Goal: Information Seeking & Learning: Learn about a topic

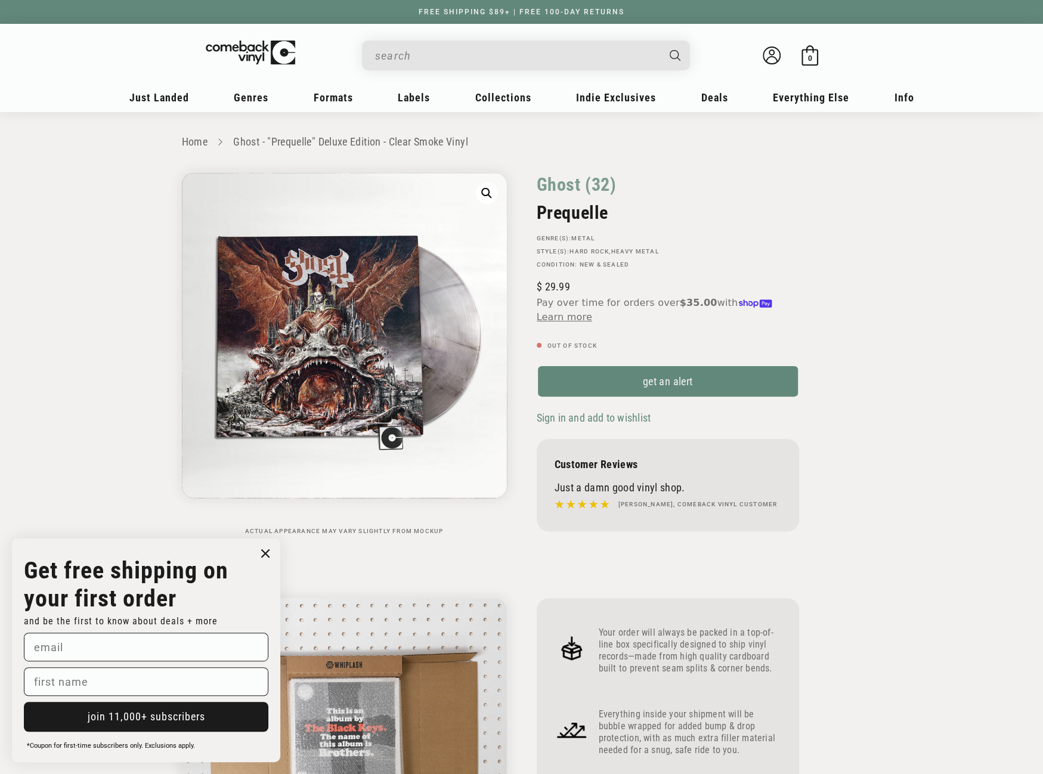
click at [503, 48] on input "When autocomplete results are available use up and down arrows to review and en…" at bounding box center [516, 56] width 283 height 24
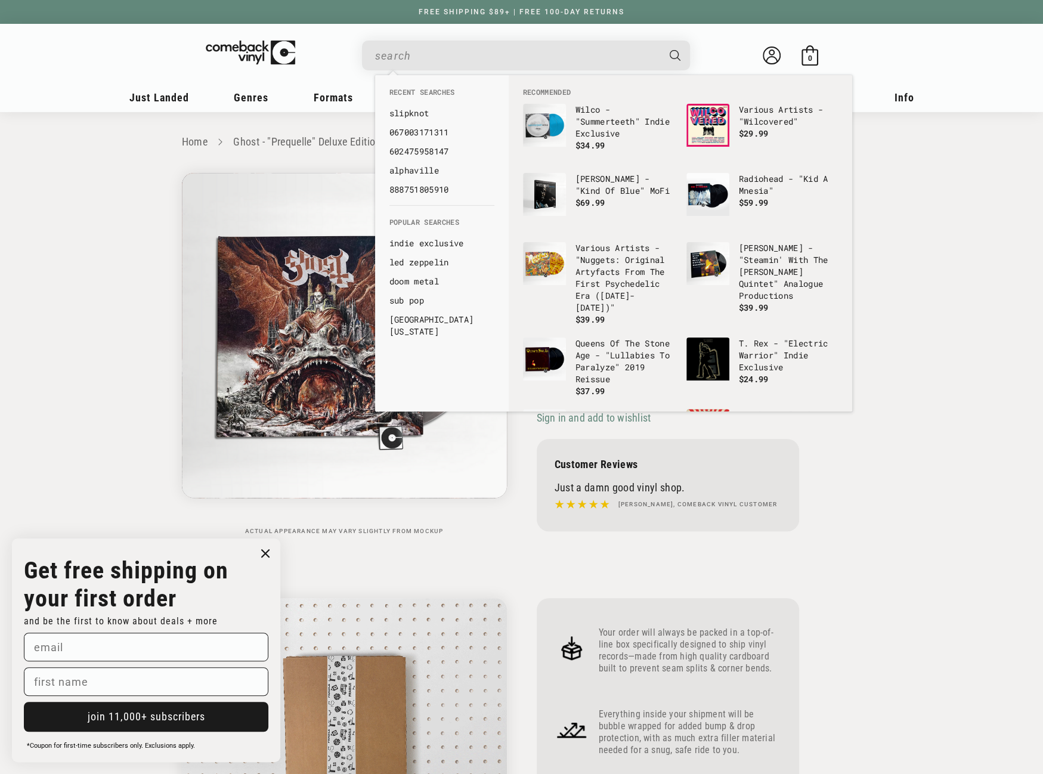
paste input "5021732630872"
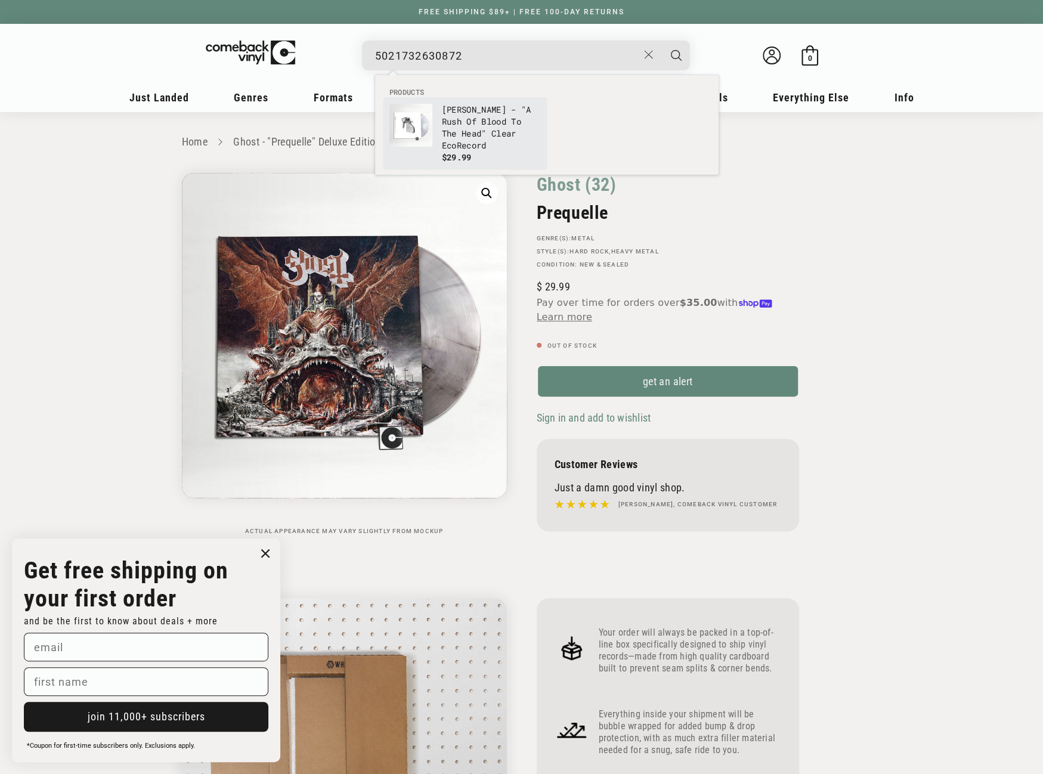
type input "5021732630872"
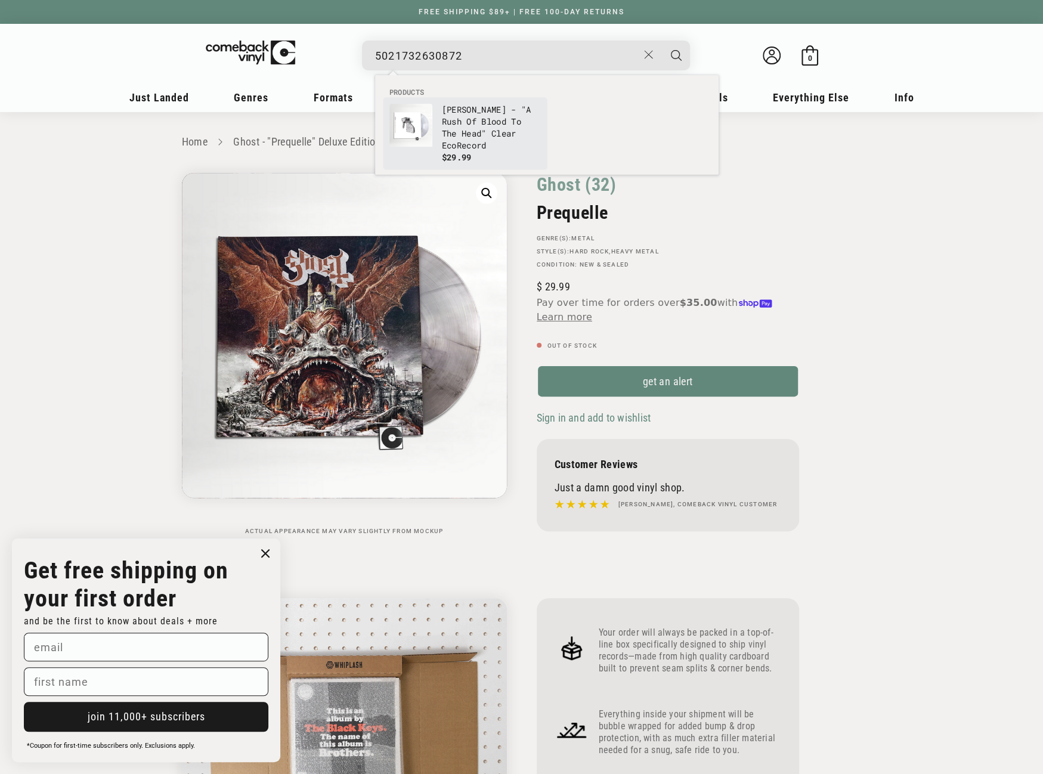
click at [442, 120] on p "Coldplay - "A Rush Of Blood To The Head" Clear EcoRecord" at bounding box center [491, 128] width 99 height 48
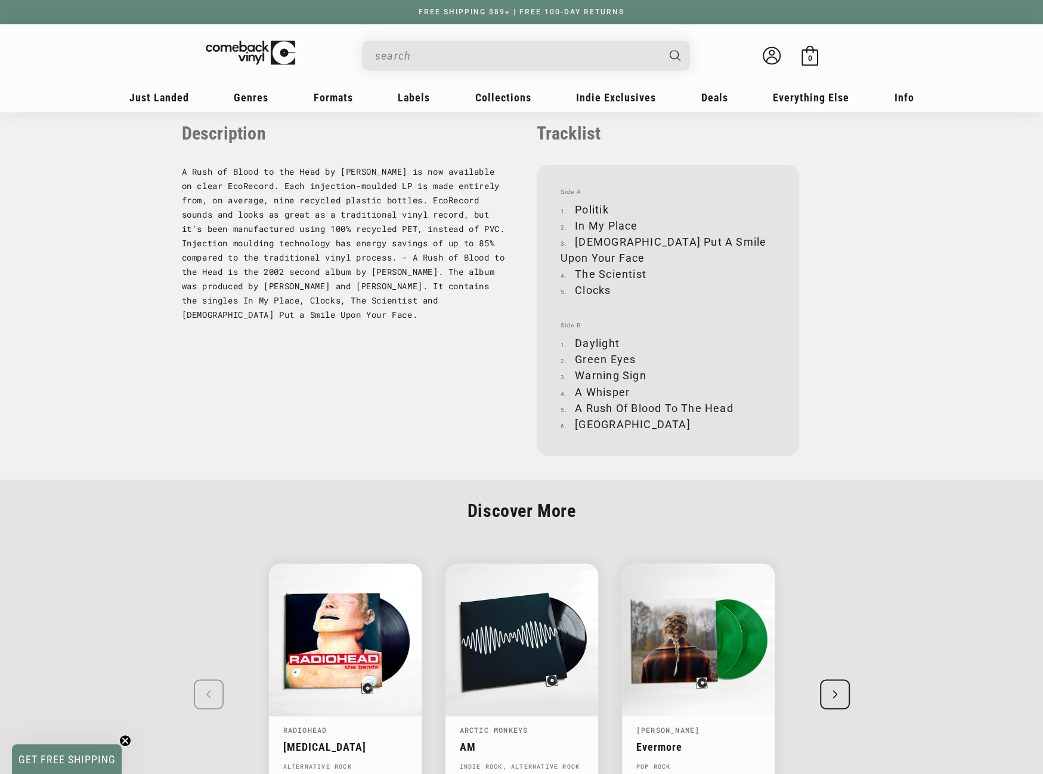
scroll to position [1193, 0]
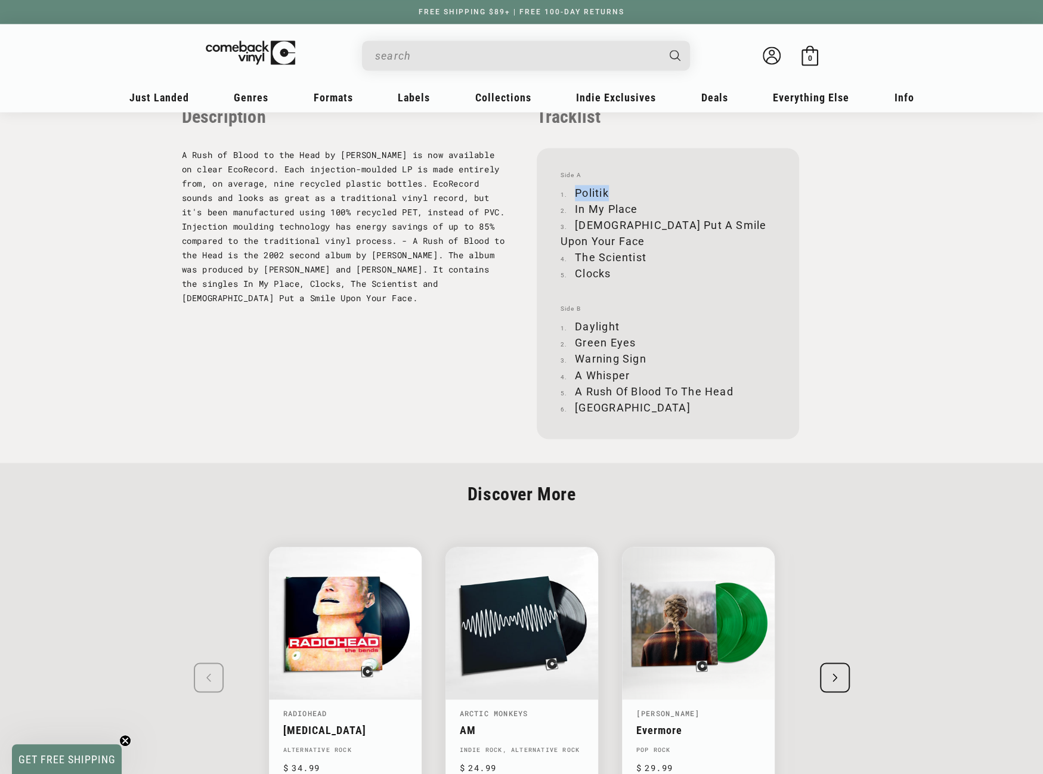
drag, startPoint x: 576, startPoint y: 191, endPoint x: 615, endPoint y: 188, distance: 39.5
click at [615, 188] on li "Politik" at bounding box center [668, 193] width 215 height 16
copy li "Politik"
drag, startPoint x: 575, startPoint y: 208, endPoint x: 636, endPoint y: 207, distance: 60.2
click at [636, 207] on li "In My Place" at bounding box center [668, 209] width 215 height 16
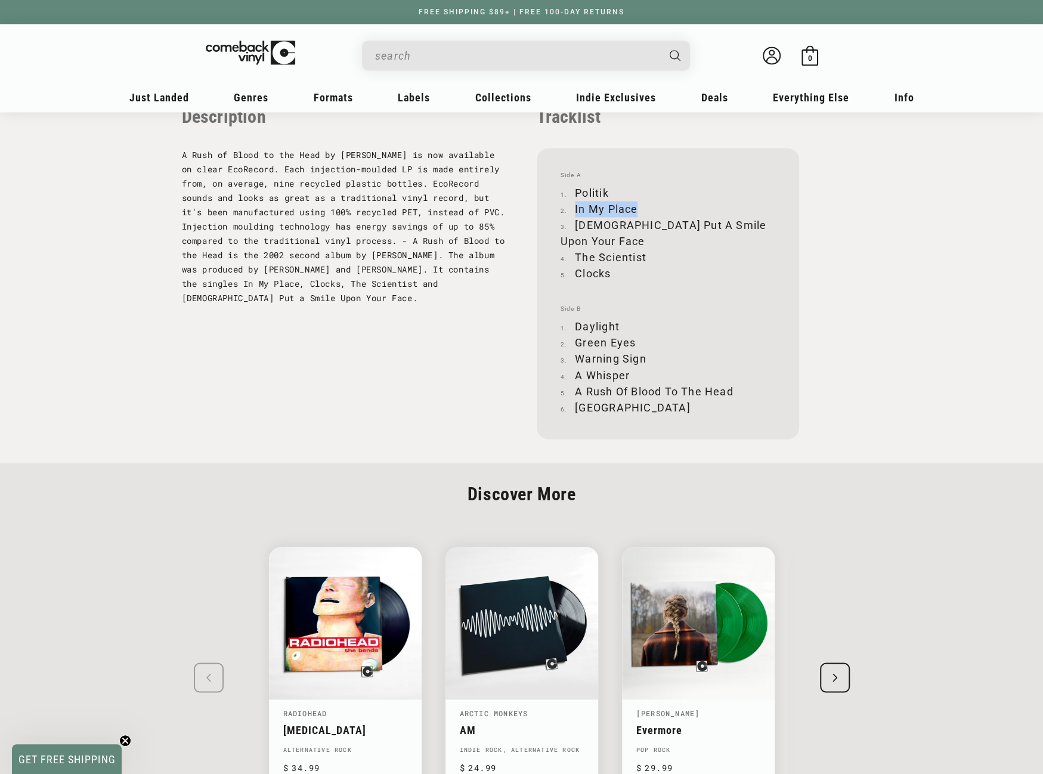
copy li "In My Place"
drag, startPoint x: 577, startPoint y: 225, endPoint x: 750, endPoint y: 222, distance: 172.9
click at [750, 222] on li "God Put A Smile Upon Your Face" at bounding box center [668, 233] width 215 height 32
copy li "God Put A Smile Upon Your Face"
drag, startPoint x: 575, startPoint y: 241, endPoint x: 650, endPoint y: 241, distance: 74.5
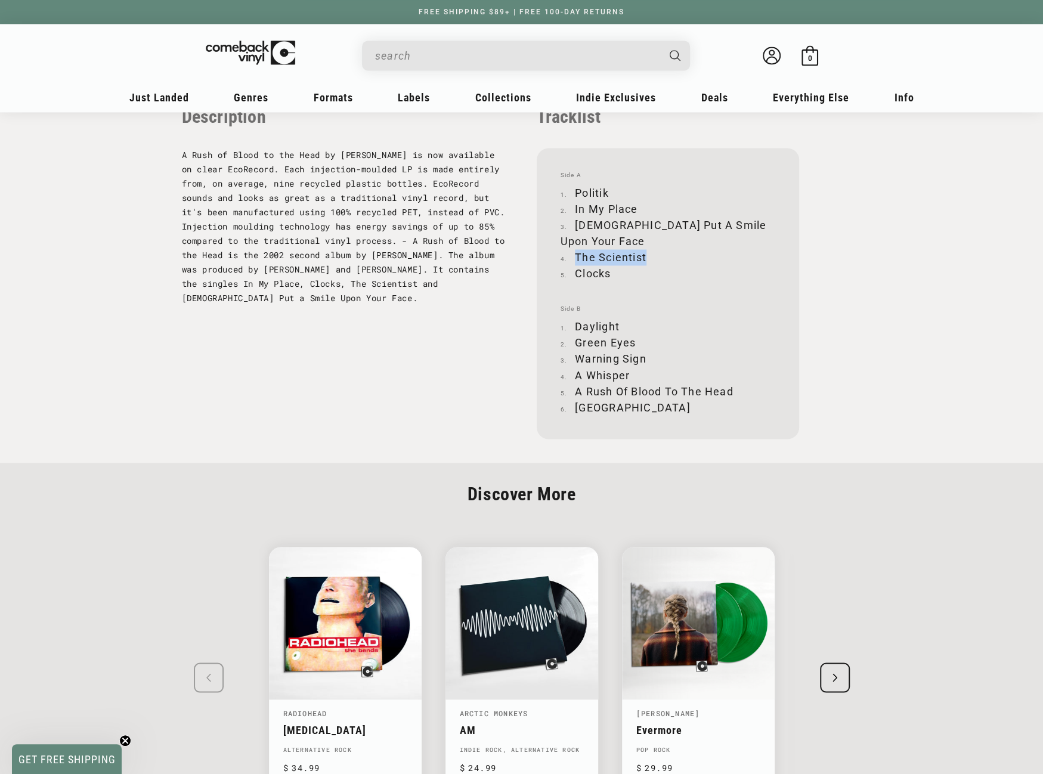
click at [650, 249] on li "The Scientist" at bounding box center [668, 257] width 215 height 16
copy li "The Scientist"
drag, startPoint x: 576, startPoint y: 258, endPoint x: 609, endPoint y: 258, distance: 32.8
click at [609, 265] on li "Clocks" at bounding box center [668, 273] width 215 height 16
copy li "Clocks"
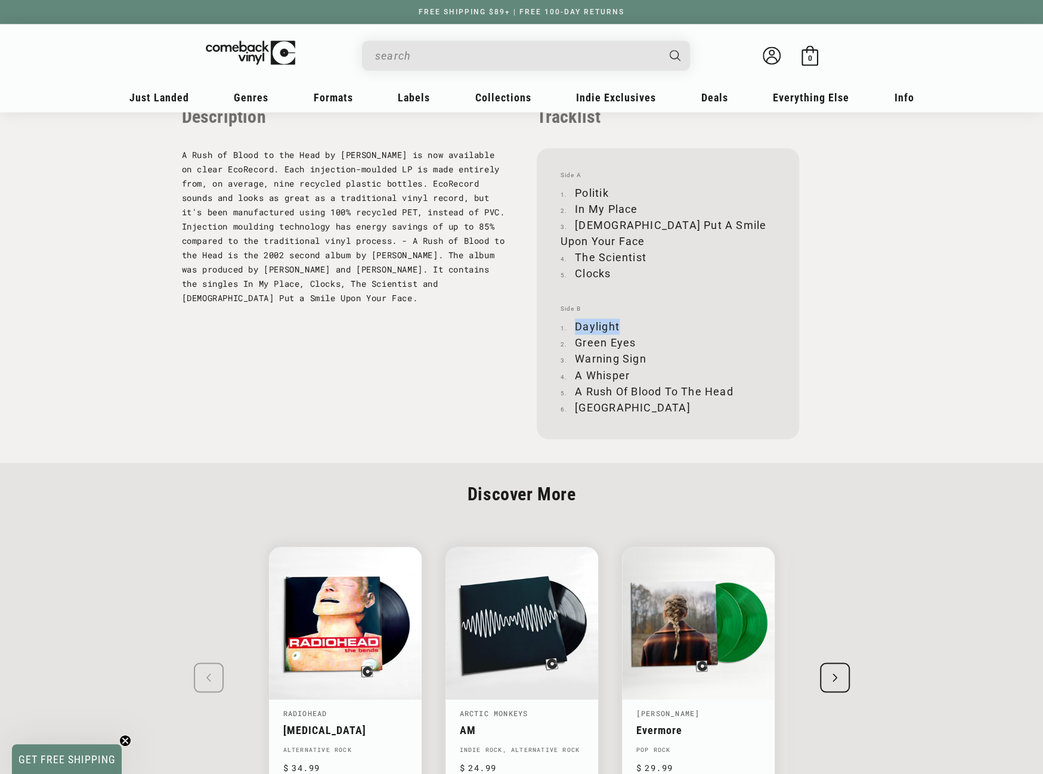
drag, startPoint x: 576, startPoint y: 309, endPoint x: 618, endPoint y: 307, distance: 41.8
click at [618, 318] on li "Daylight" at bounding box center [668, 326] width 215 height 16
copy li "Daylight"
drag, startPoint x: 575, startPoint y: 326, endPoint x: 633, endPoint y: 324, distance: 57.3
click at [633, 335] on li "Green Eyes" at bounding box center [668, 343] width 215 height 16
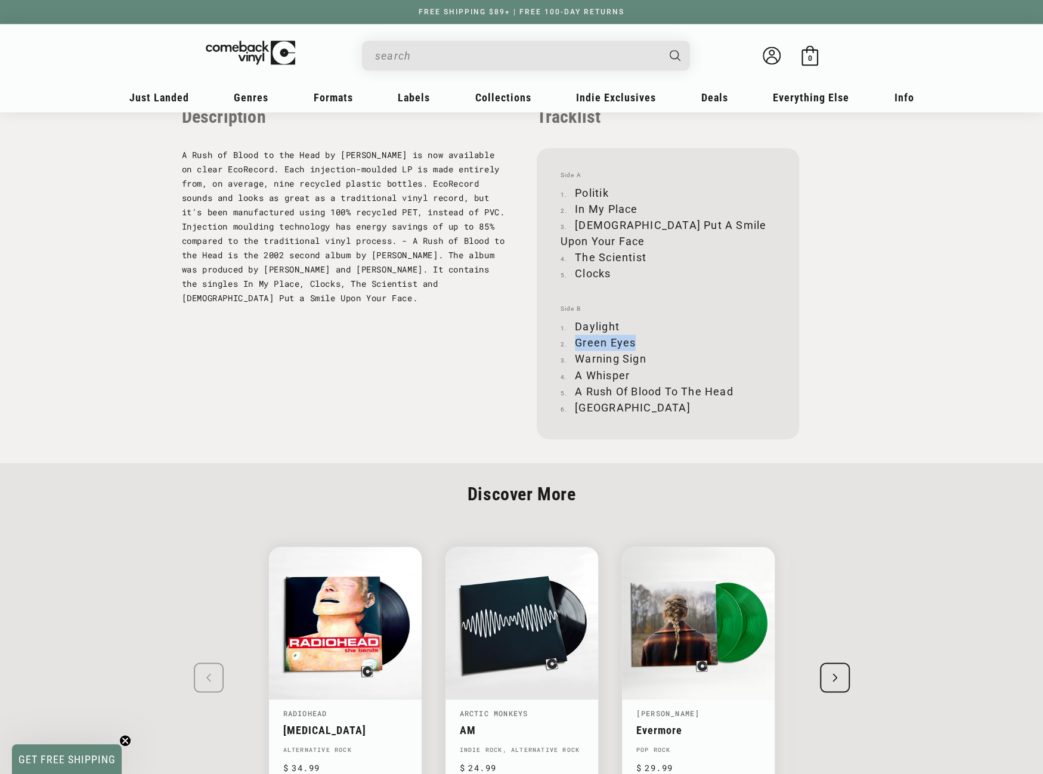
copy li "Green Eyes"
drag, startPoint x: 575, startPoint y: 342, endPoint x: 643, endPoint y: 340, distance: 68.6
click at [643, 351] on li "Warning Sign" at bounding box center [668, 359] width 215 height 16
copy li "Warning Sign"
drag, startPoint x: 576, startPoint y: 360, endPoint x: 628, endPoint y: 357, distance: 52.6
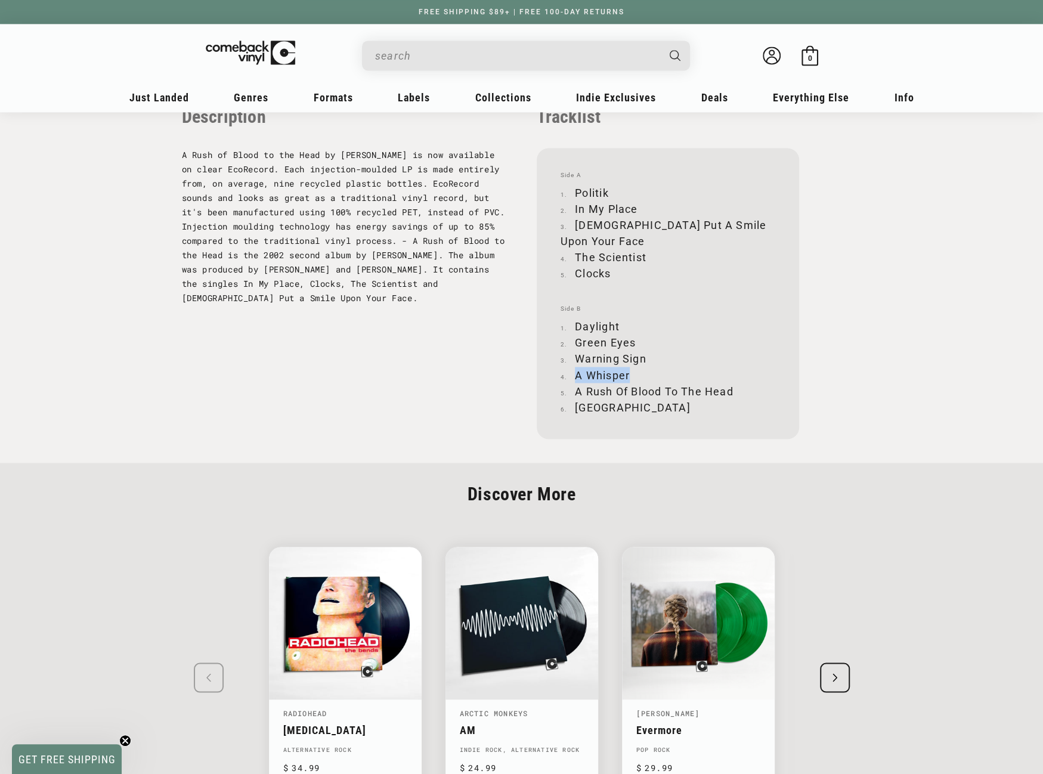
click at [628, 367] on li "A Whisper" at bounding box center [668, 375] width 215 height 16
copy li "A Whisper"
drag, startPoint x: 576, startPoint y: 377, endPoint x: 740, endPoint y: 368, distance: 164.2
click at [740, 383] on li "A Rush Of Blood To The Head" at bounding box center [668, 391] width 215 height 16
copy li "A Rush Of Blood To The Head"
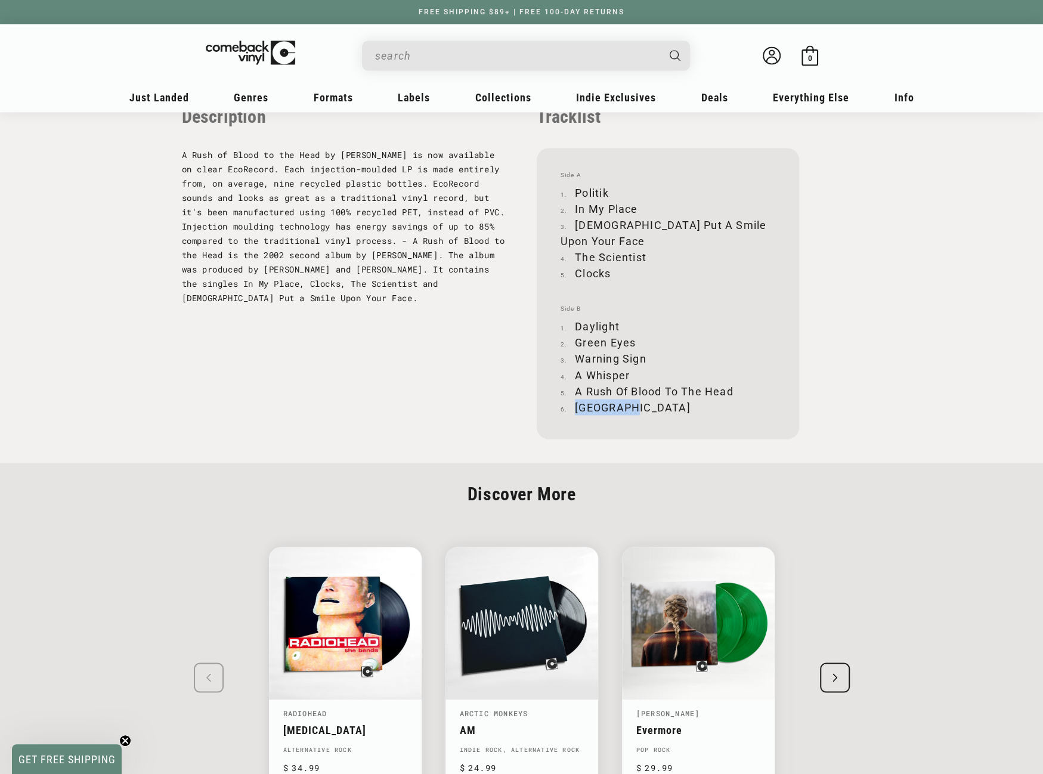
drag, startPoint x: 576, startPoint y: 389, endPoint x: 636, endPoint y: 391, distance: 59.6
click at [636, 399] on li "Amsterdam" at bounding box center [668, 407] width 215 height 16
click at [501, 50] on input "When autocomplete results are available use up and down arrows to review and en…" at bounding box center [516, 56] width 283 height 24
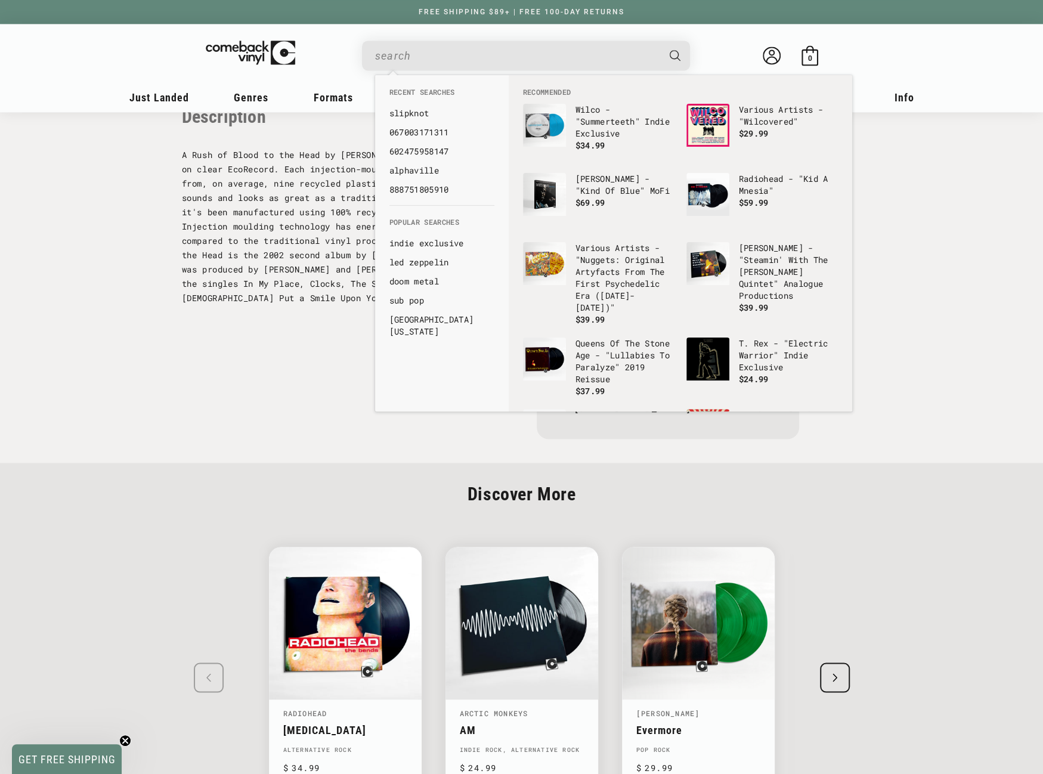
paste input "5021732546647"
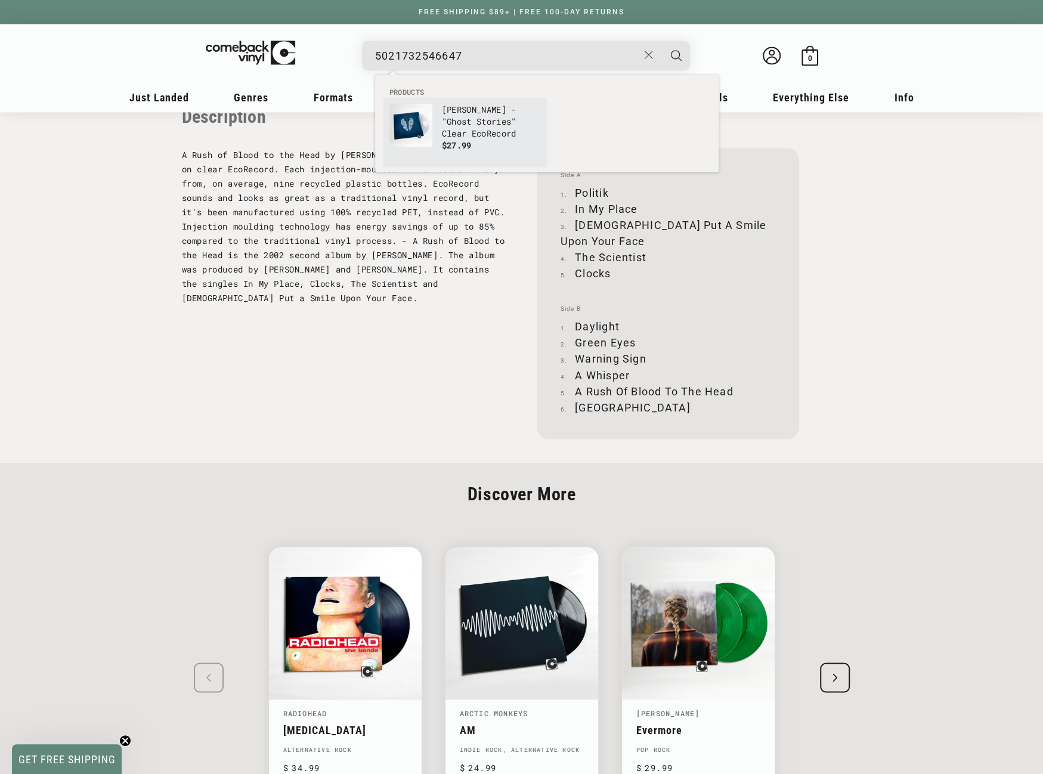
type input "5021732546647"
click at [458, 116] on p "[PERSON_NAME] - "Ghost Stories" Clear EcoRecord" at bounding box center [491, 122] width 99 height 36
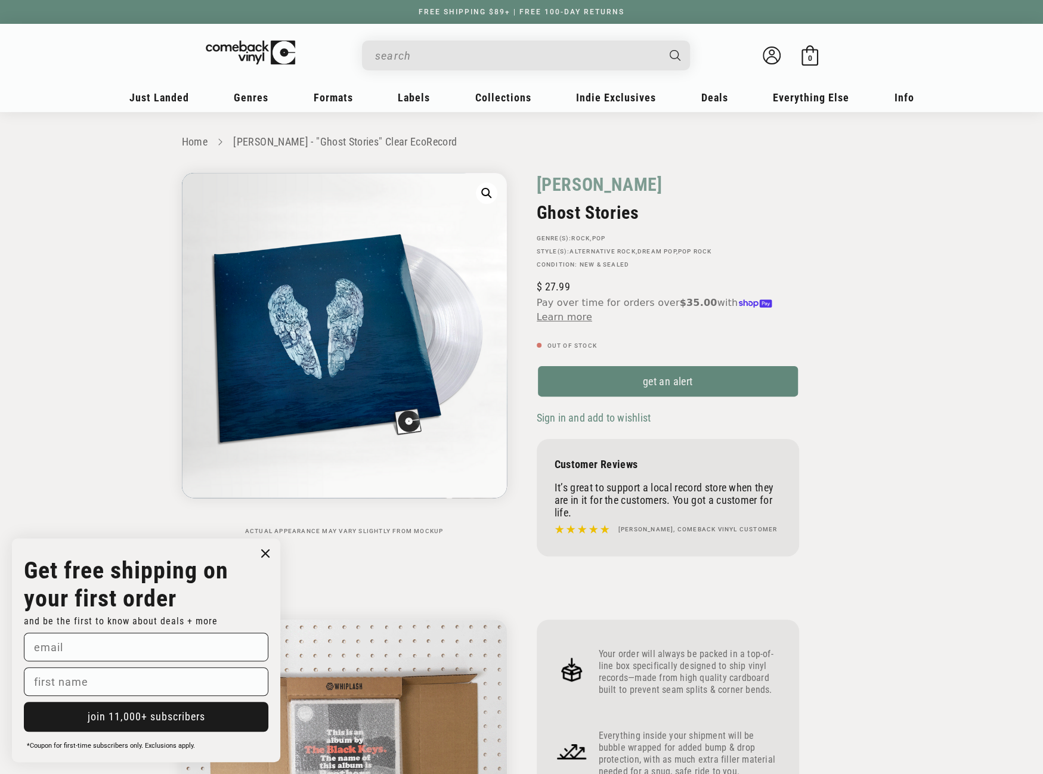
click at [448, 52] on input "When autocomplete results are available use up and down arrows to review and en…" at bounding box center [516, 56] width 283 height 24
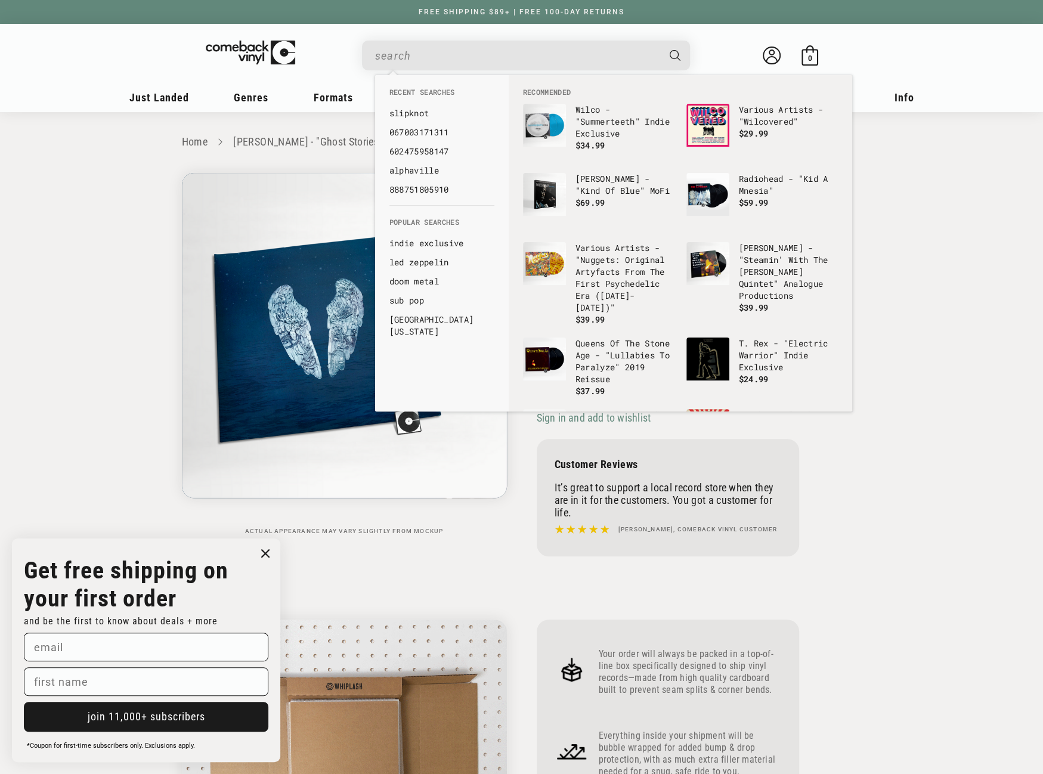
paste input "[PERSON_NAME] - Ghost Stories"
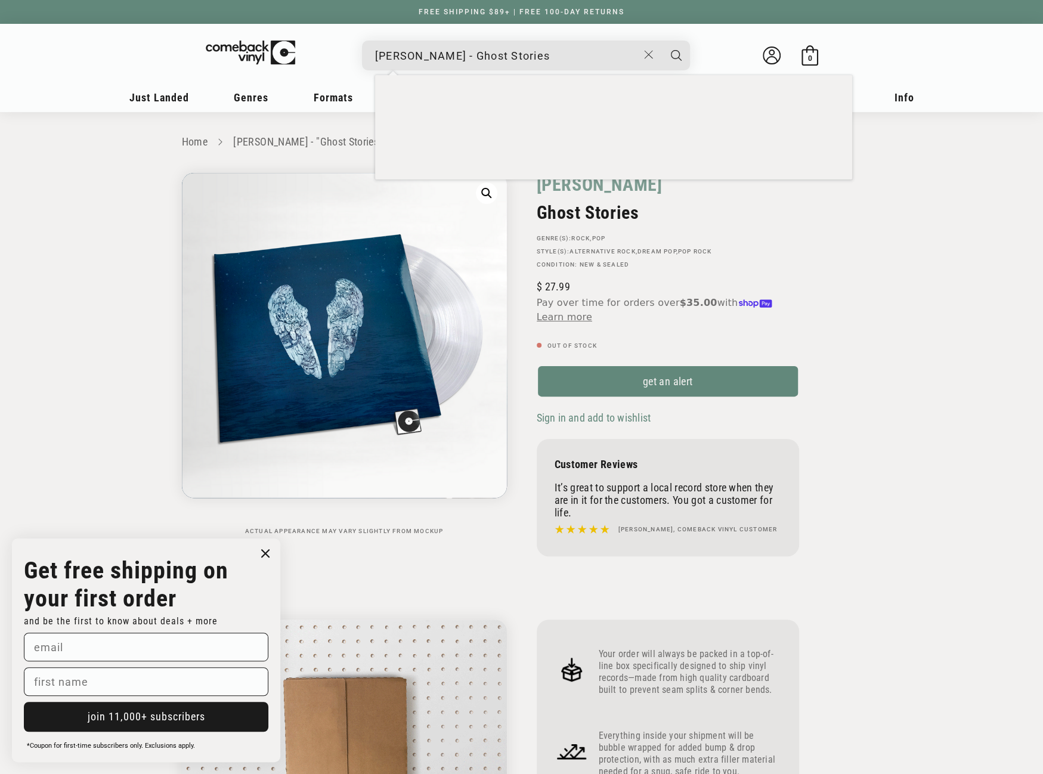
type input "[PERSON_NAME] - Ghost Stories"
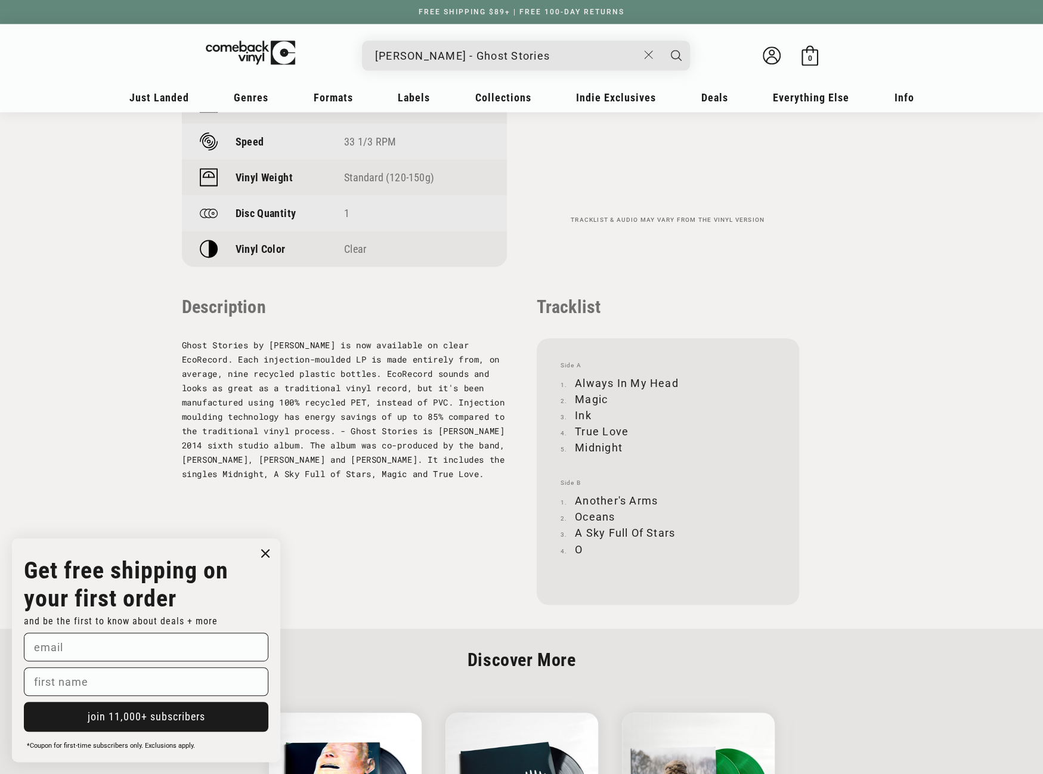
scroll to position [1193, 0]
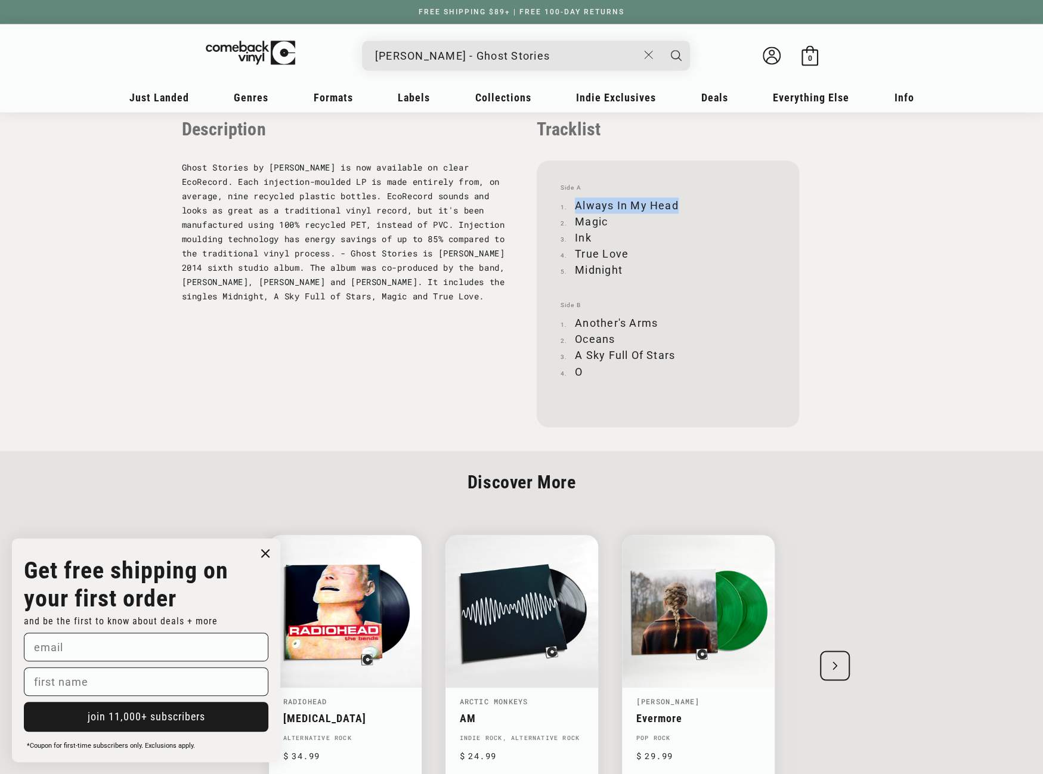
drag, startPoint x: 576, startPoint y: 203, endPoint x: 677, endPoint y: 200, distance: 101.4
click at [677, 200] on li "Always In My Head" at bounding box center [668, 205] width 215 height 16
copy li "Always In My Head"
drag, startPoint x: 577, startPoint y: 219, endPoint x: 605, endPoint y: 219, distance: 28.6
click at [605, 219] on li "Magic" at bounding box center [668, 221] width 215 height 16
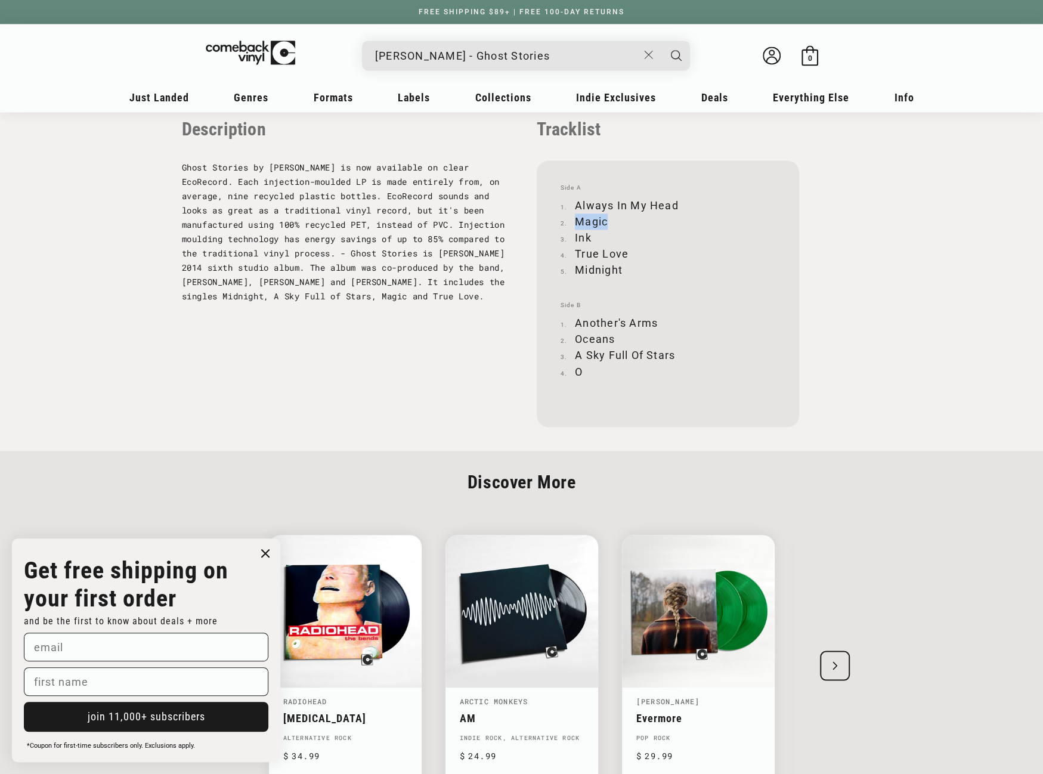
copy li "Magic"
drag, startPoint x: 575, startPoint y: 238, endPoint x: 589, endPoint y: 236, distance: 13.8
click at [589, 236] on li "Ink" at bounding box center [668, 238] width 215 height 16
copy li "Ink"
drag, startPoint x: 575, startPoint y: 252, endPoint x: 626, endPoint y: 251, distance: 50.7
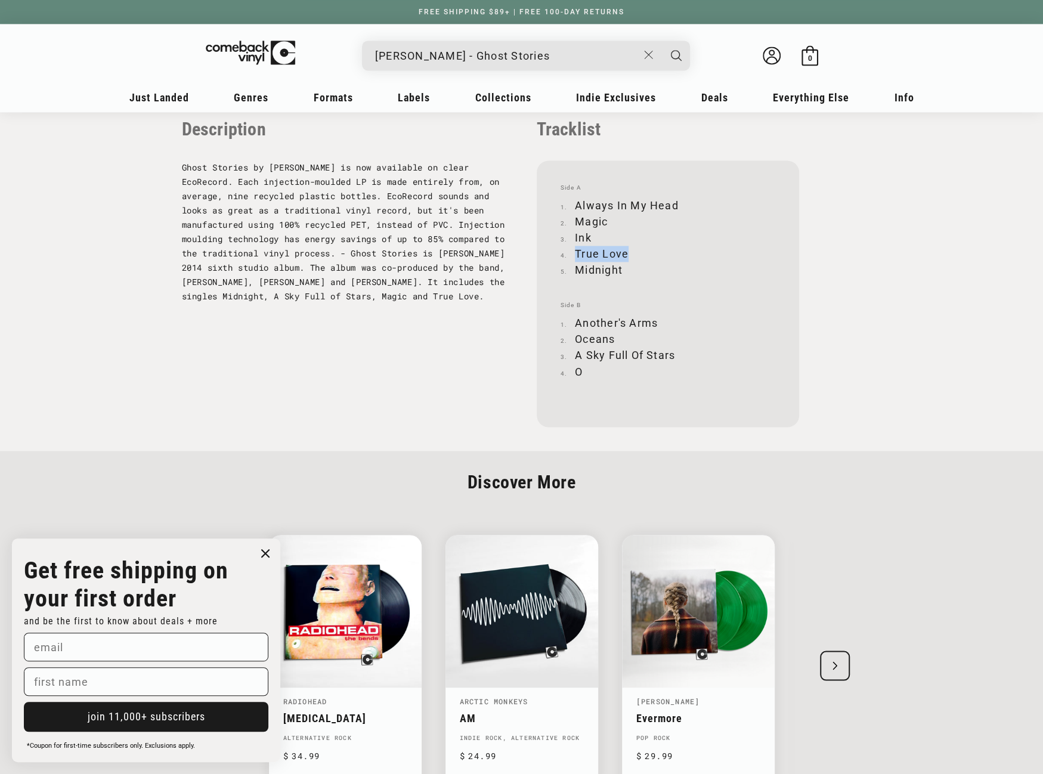
click at [626, 252] on li "True Love" at bounding box center [668, 254] width 215 height 16
copy li "True Love"
drag, startPoint x: 577, startPoint y: 268, endPoint x: 620, endPoint y: 265, distance: 43.0
click at [620, 265] on li "Midnight" at bounding box center [668, 270] width 215 height 16
copy li "Midnight"
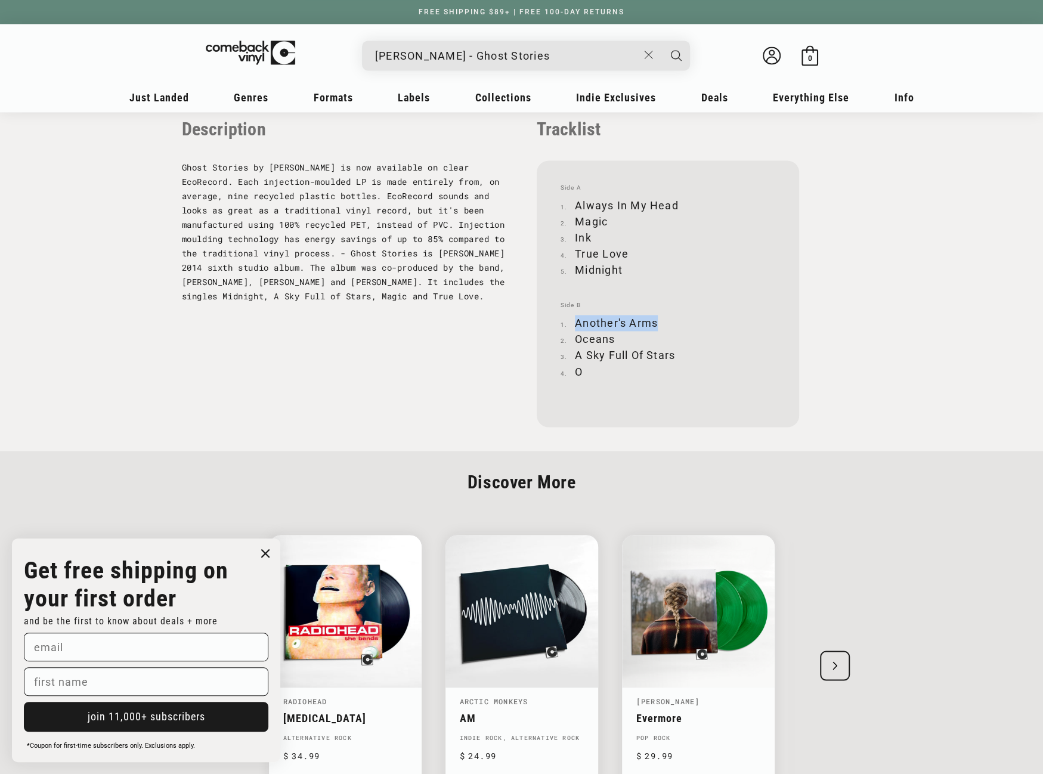
drag, startPoint x: 576, startPoint y: 321, endPoint x: 656, endPoint y: 320, distance: 79.9
click at [656, 320] on li "Another's Arms" at bounding box center [668, 323] width 215 height 16
copy li "Another's Arms"
drag, startPoint x: 577, startPoint y: 339, endPoint x: 614, endPoint y: 339, distance: 36.4
click at [614, 339] on li "Oceans" at bounding box center [668, 339] width 215 height 16
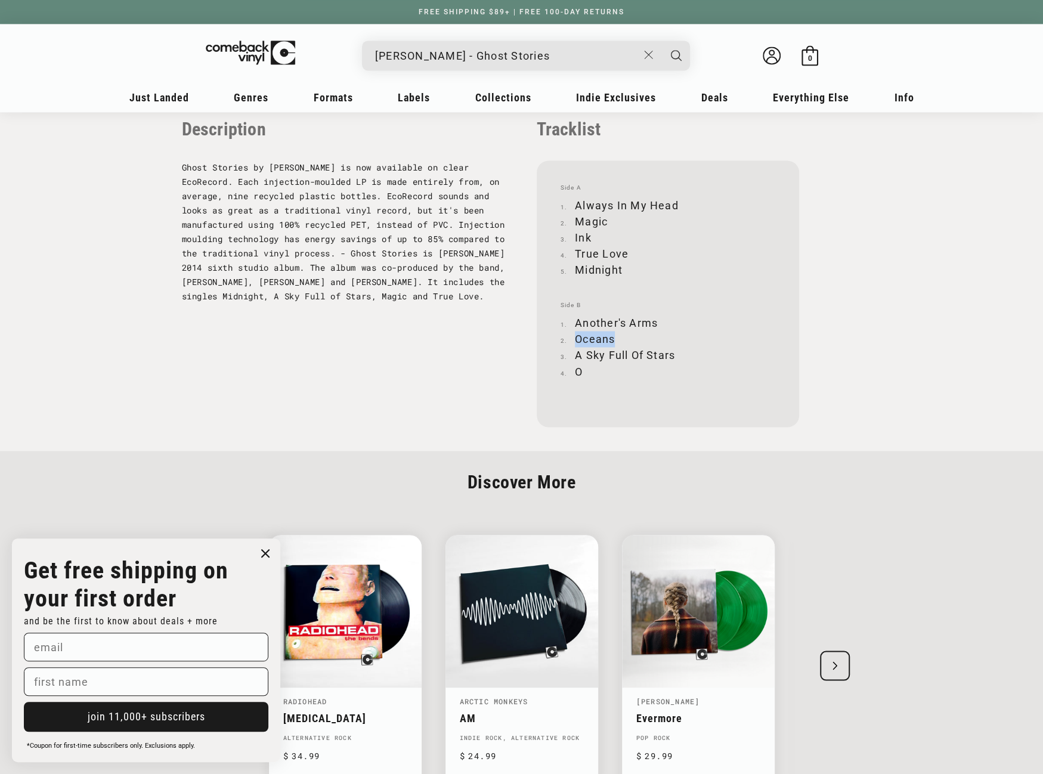
copy li "Oceans"
drag, startPoint x: 575, startPoint y: 352, endPoint x: 674, endPoint y: 350, distance: 98.4
click at [674, 350] on li "A Sky Full Of Stars" at bounding box center [668, 355] width 215 height 16
copy li "A Sky Full Of Stars"
click at [581, 369] on li "O" at bounding box center [668, 371] width 215 height 16
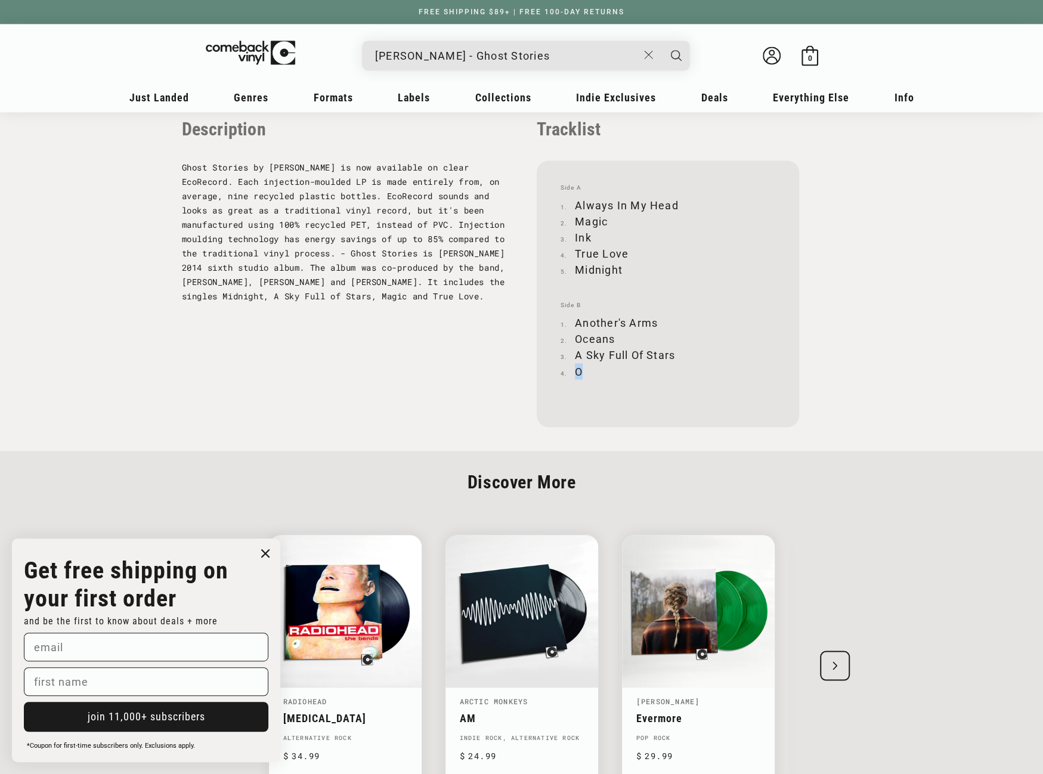
copy li "O"
